Goal: Task Accomplishment & Management: Use online tool/utility

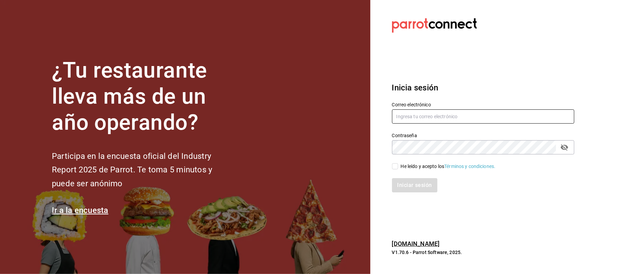
type input "[EMAIL_ADDRESS][DOMAIN_NAME]"
click at [404, 165] on div "He leído y acepto los Términos y condiciones." at bounding box center [448, 166] width 95 height 7
click at [398, 165] on input "He leído y acepto los Términos y condiciones." at bounding box center [395, 166] width 6 height 6
checkbox input "true"
click at [410, 173] on div "Iniciar sesión" at bounding box center [479, 181] width 190 height 22
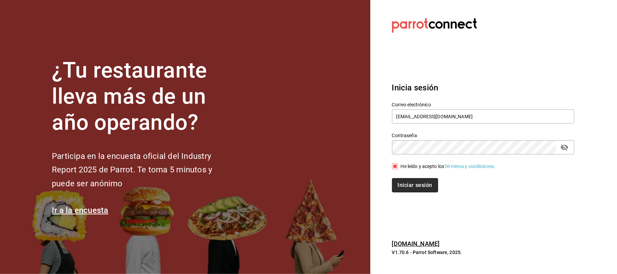
click at [413, 188] on button "Iniciar sesión" at bounding box center [415, 185] width 46 height 14
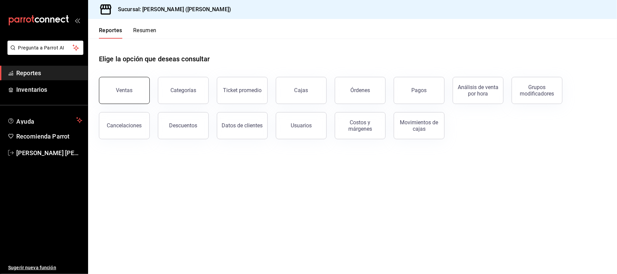
click at [135, 92] on button "Ventas" at bounding box center [124, 90] width 51 height 27
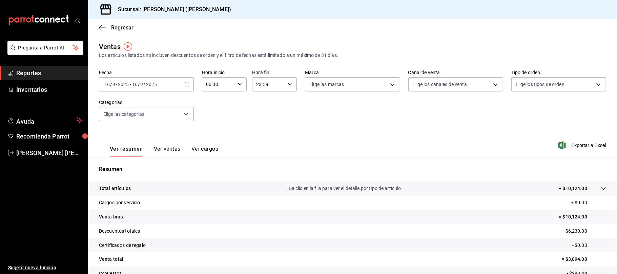
click at [167, 149] on button "Ver ventas" at bounding box center [167, 152] width 27 height 12
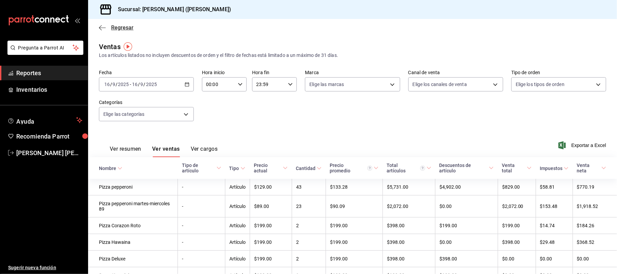
click at [117, 26] on span "Regresar" at bounding box center [122, 27] width 22 height 6
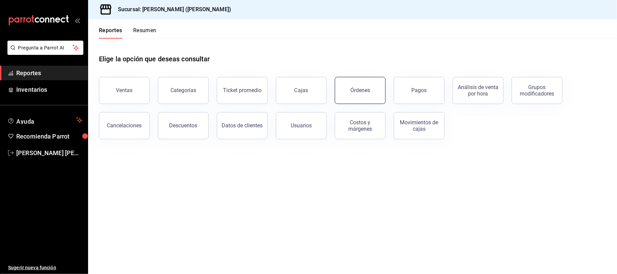
click at [358, 92] on div "Órdenes" at bounding box center [360, 90] width 20 height 6
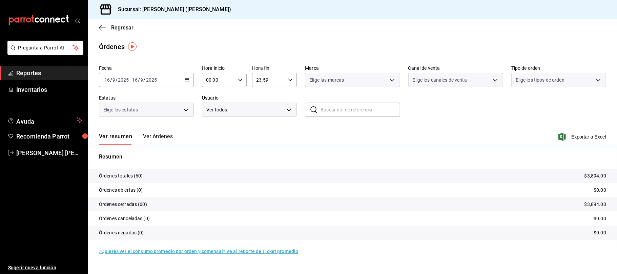
click at [157, 138] on button "Ver órdenes" at bounding box center [158, 139] width 30 height 12
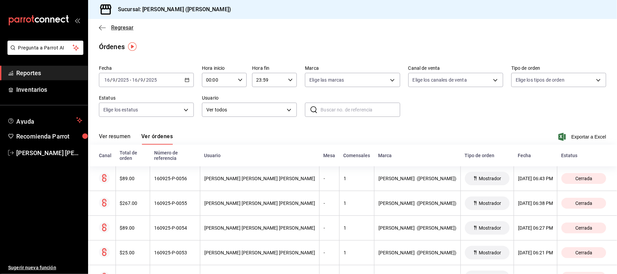
click at [120, 28] on span "Regresar" at bounding box center [122, 27] width 22 height 6
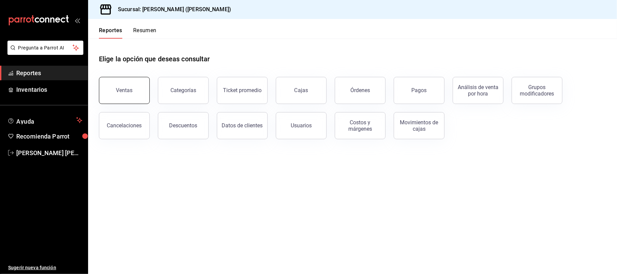
click at [125, 103] on div "Ventas" at bounding box center [120, 86] width 59 height 35
click at [132, 98] on button "Ventas" at bounding box center [124, 90] width 51 height 27
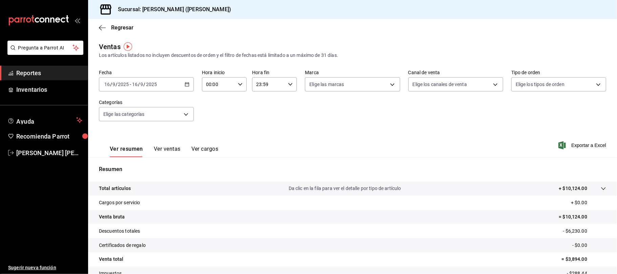
click at [179, 143] on div "Ver resumen Ver ventas Ver cargos" at bounding box center [158, 147] width 119 height 20
click at [173, 148] on button "Ver ventas" at bounding box center [167, 152] width 27 height 12
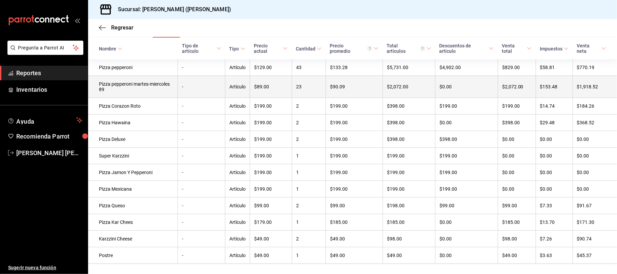
scroll to position [135, 0]
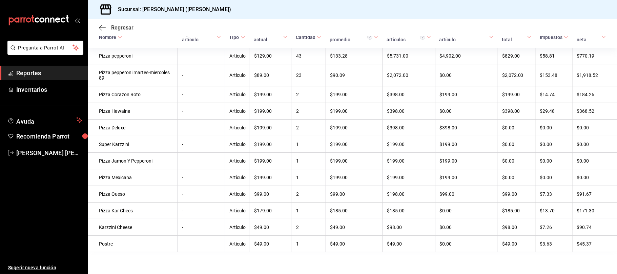
click at [121, 27] on span "Regresar" at bounding box center [122, 27] width 22 height 6
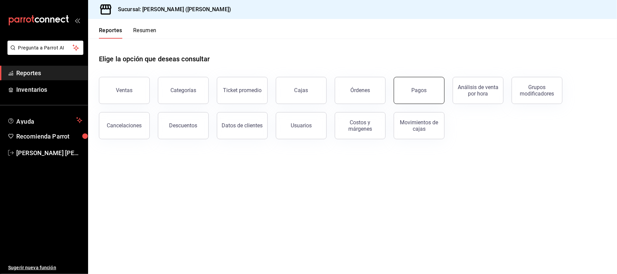
click at [425, 91] on div "Pagos" at bounding box center [418, 90] width 15 height 6
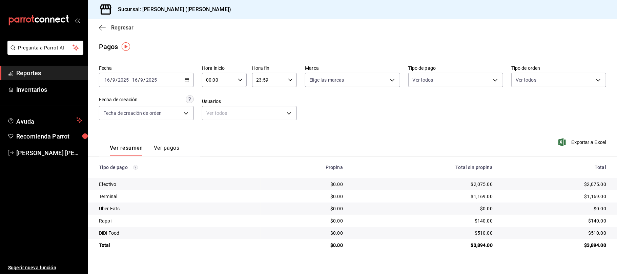
click at [124, 27] on span "Regresar" at bounding box center [122, 27] width 22 height 6
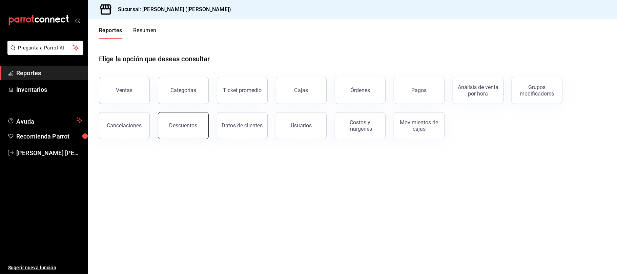
click at [185, 126] on div "Descuentos" at bounding box center [183, 125] width 28 height 6
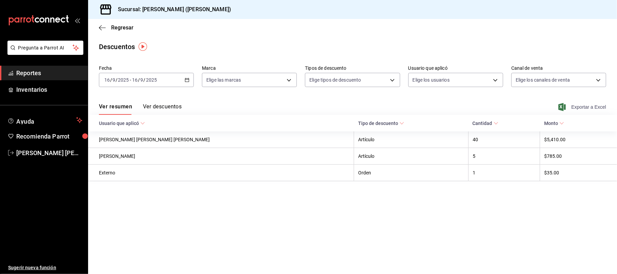
click at [604, 109] on span "Exportar a Excel" at bounding box center [582, 107] width 46 height 8
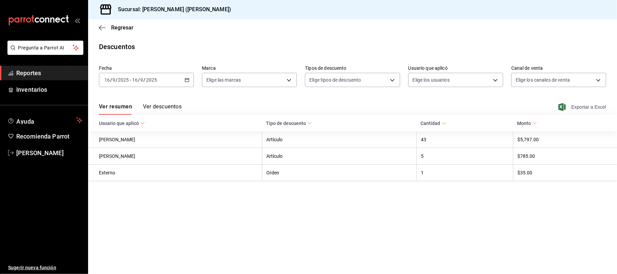
click at [574, 107] on span "Exportar a Excel" at bounding box center [582, 107] width 46 height 8
